Goal: Find specific page/section: Find specific page/section

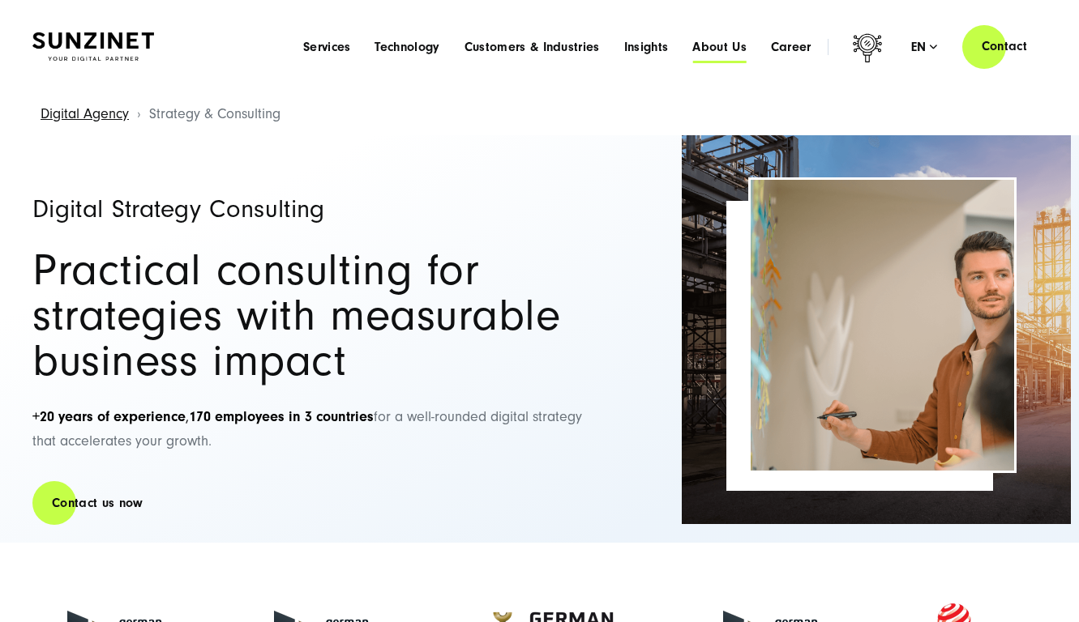
click at [723, 55] on span "About Us" at bounding box center [719, 47] width 54 height 16
click at [715, 55] on div "Menu Services Menu Full Service Digital Agency We solve complex challenges and …" at bounding box center [557, 46] width 532 height 17
click at [711, 55] on span "About Us" at bounding box center [719, 47] width 54 height 16
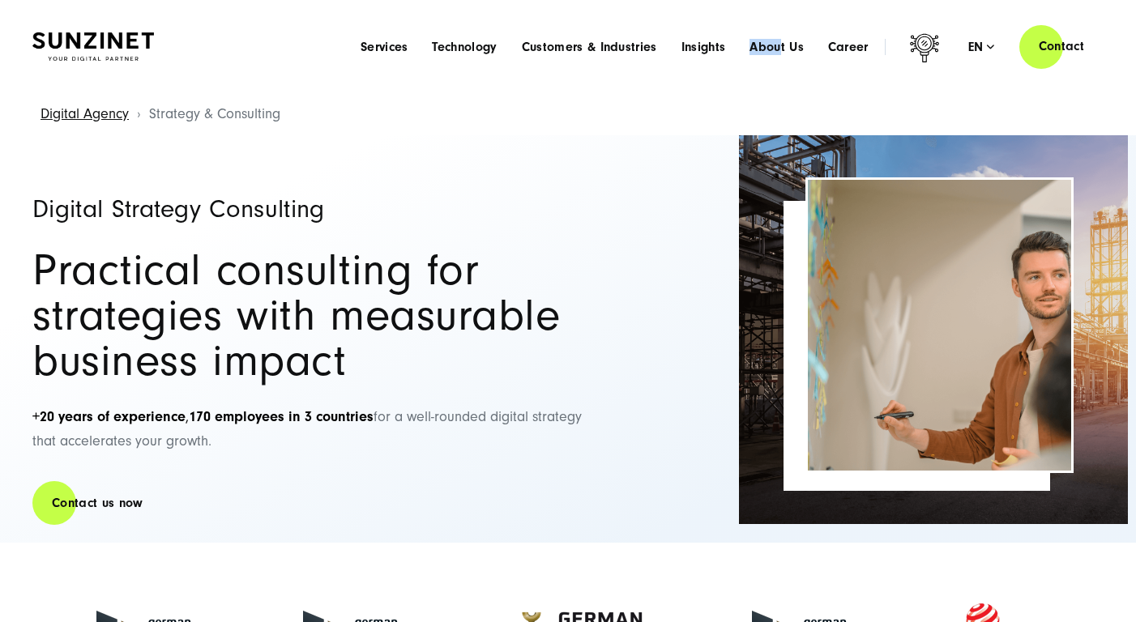
click at [772, 55] on div "Menu Services Menu Full Service Digital Agency We solve complex challenges and …" at bounding box center [614, 46] width 532 height 17
click at [784, 55] on span "About Us" at bounding box center [777, 47] width 54 height 16
click at [769, 55] on span "About Us" at bounding box center [777, 47] width 54 height 16
click at [776, 55] on span "About Us" at bounding box center [777, 47] width 54 height 16
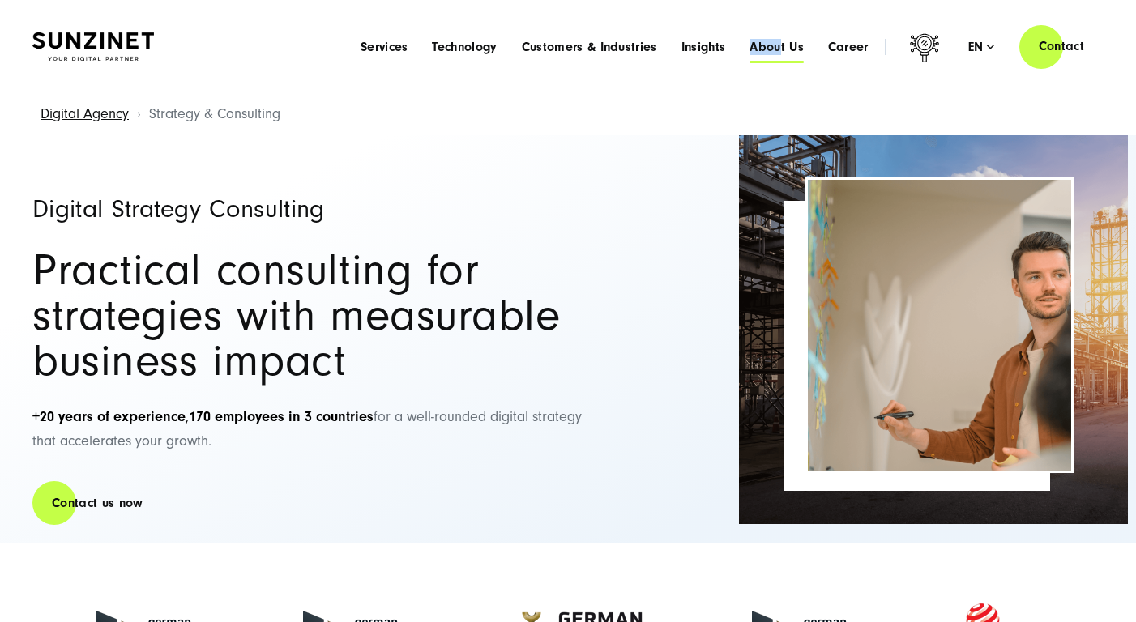
click at [776, 55] on span "About Us" at bounding box center [777, 47] width 54 height 16
click at [782, 55] on span "About Us" at bounding box center [777, 47] width 54 height 16
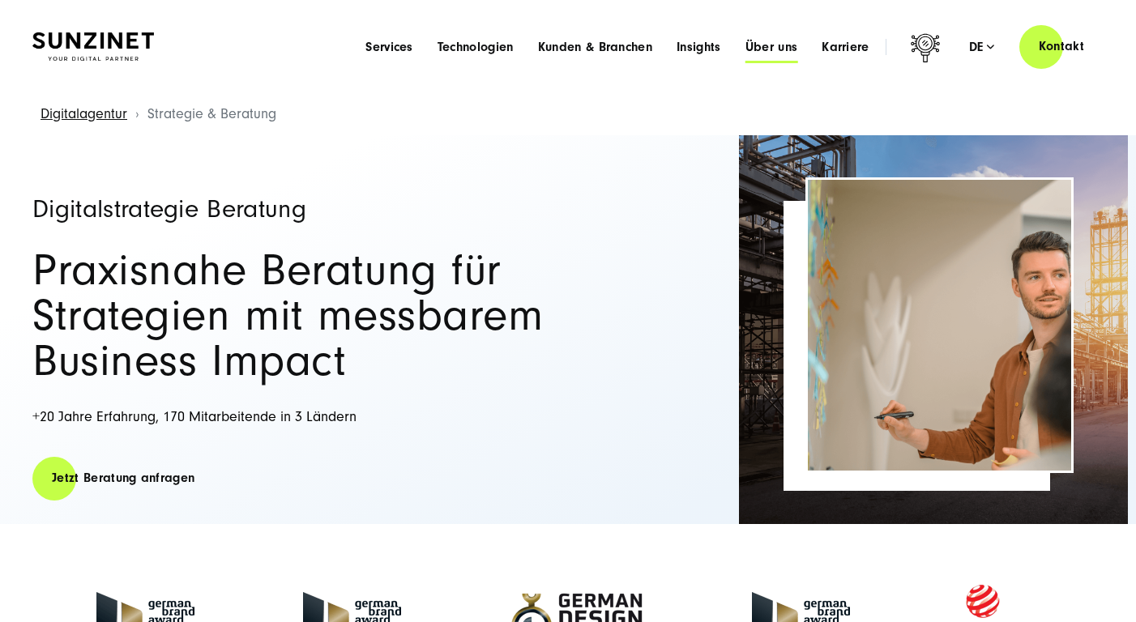
click at [767, 55] on span "Über uns" at bounding box center [772, 47] width 53 height 16
